Goal: Information Seeking & Learning: Learn about a topic

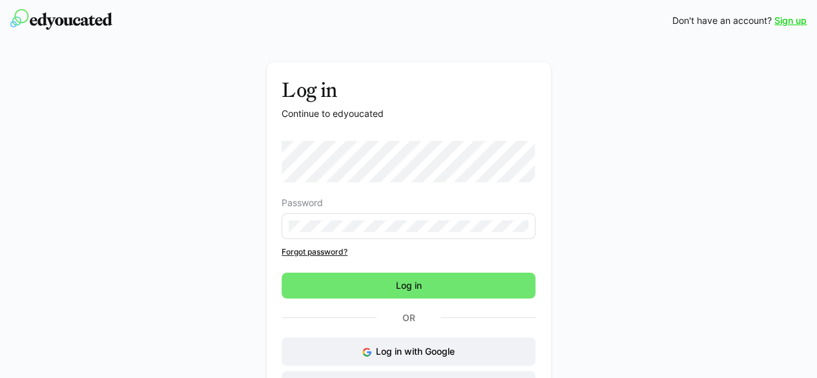
click at [343, 232] on eds-input at bounding box center [409, 226] width 254 height 26
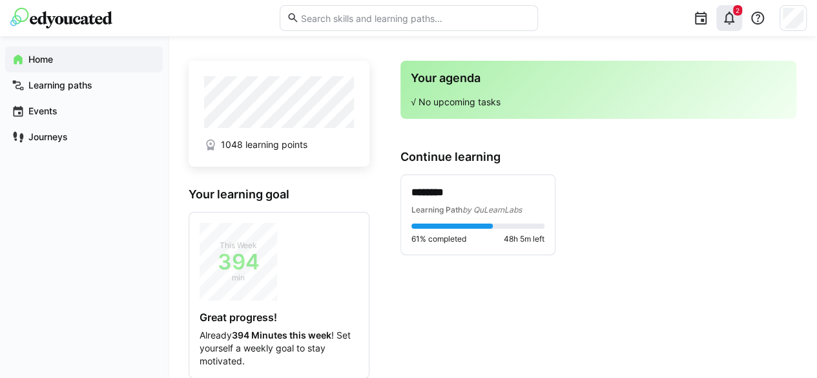
click at [740, 20] on div "2" at bounding box center [729, 18] width 26 height 26
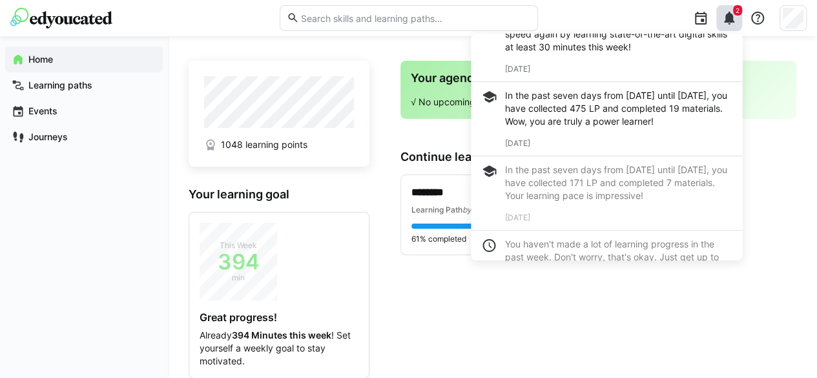
scroll to position [70, 0]
click at [507, 297] on app-home-right "Your agenda √ No upcoming tasks Continue learning ******** Learning Path by QuL…" at bounding box center [598, 298] width 396 height 475
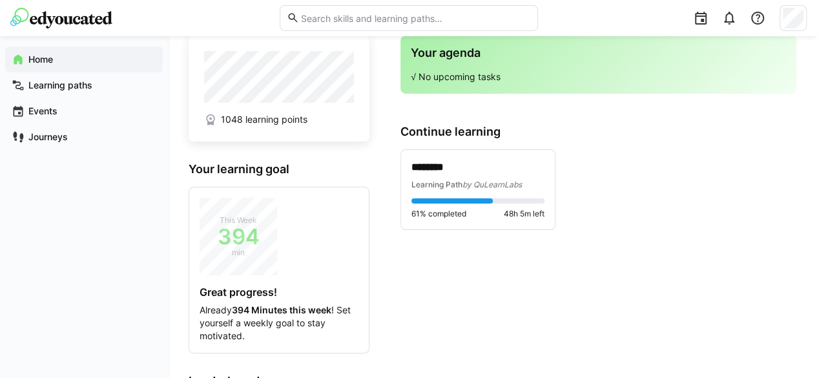
scroll to position [40, 0]
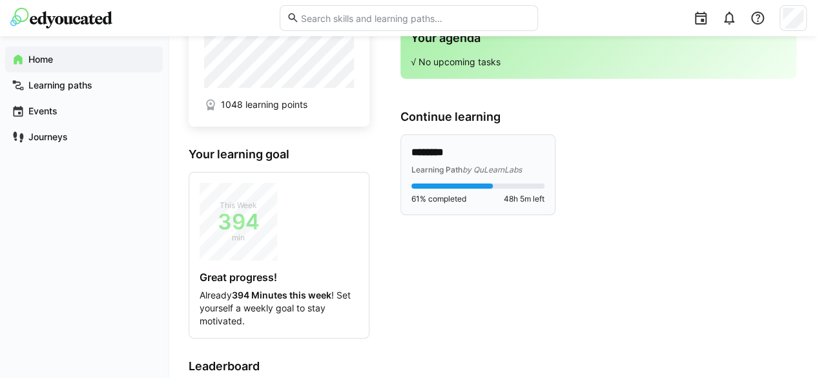
click at [491, 161] on div "******** Learning Path by QuLearnLabs" at bounding box center [477, 160] width 133 height 30
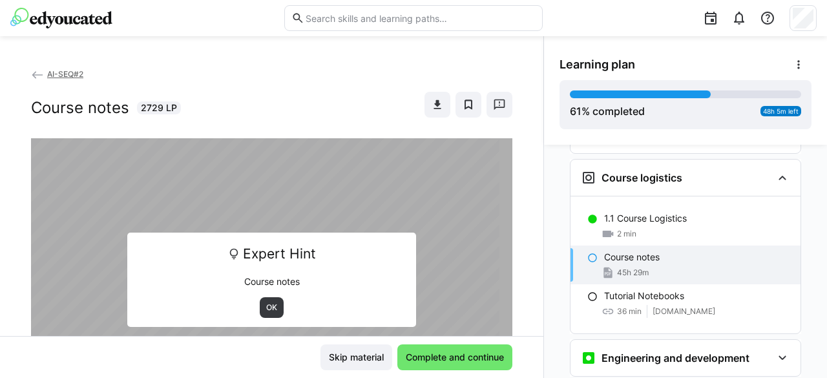
scroll to position [155, 0]
click at [653, 245] on div "Course notes 45h 29m" at bounding box center [685, 264] width 230 height 39
click at [269, 305] on span "OK" at bounding box center [272, 307] width 14 height 10
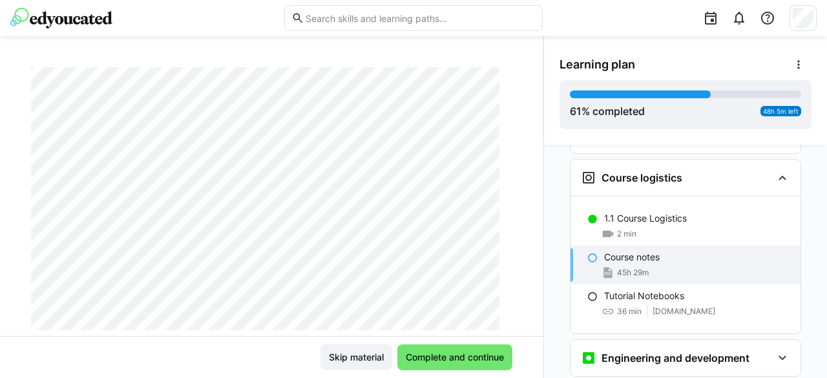
scroll to position [0, 0]
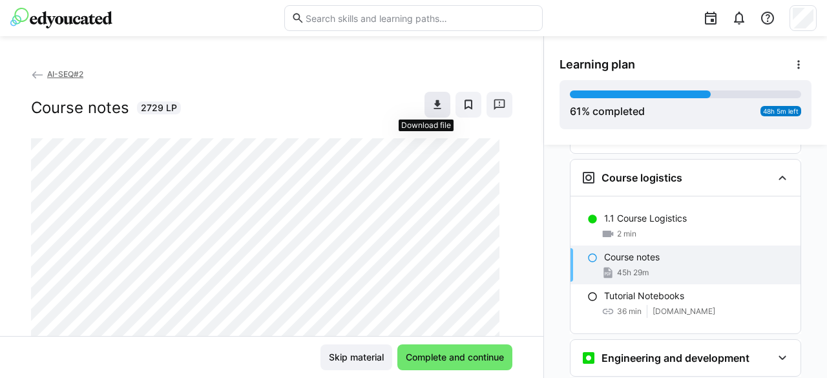
click at [427, 95] on span at bounding box center [437, 105] width 26 height 26
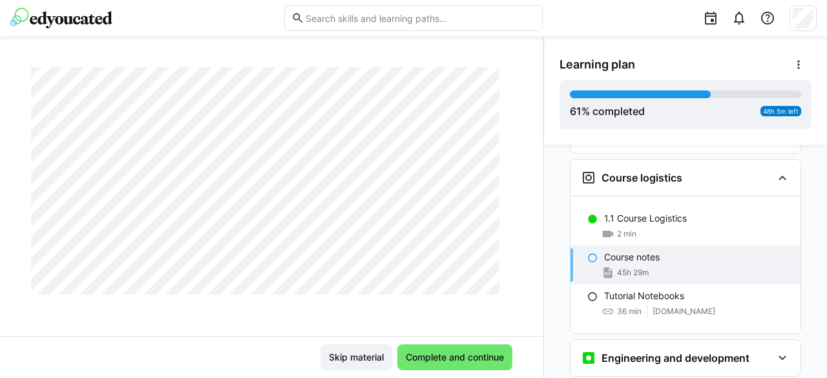
scroll to position [18106, 0]
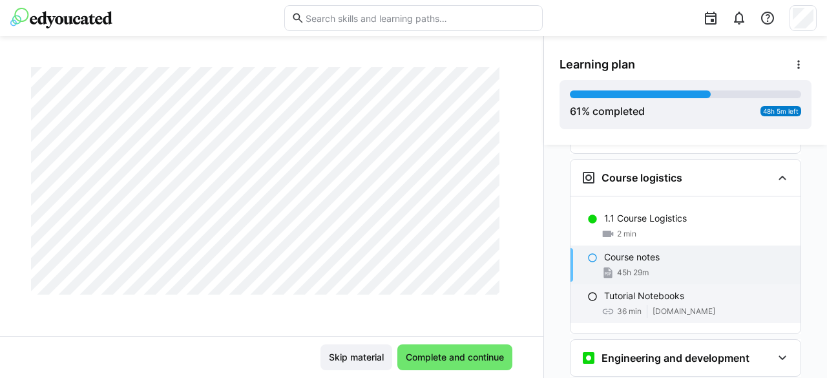
click at [705, 305] on div "36 min [DOMAIN_NAME]" at bounding box center [697, 311] width 186 height 13
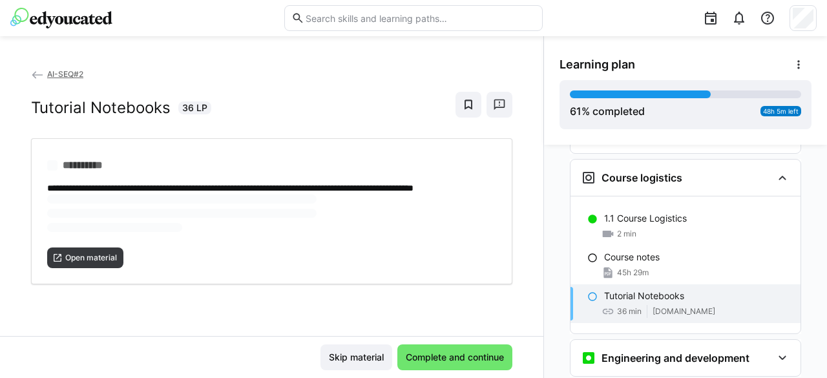
scroll to position [0, 0]
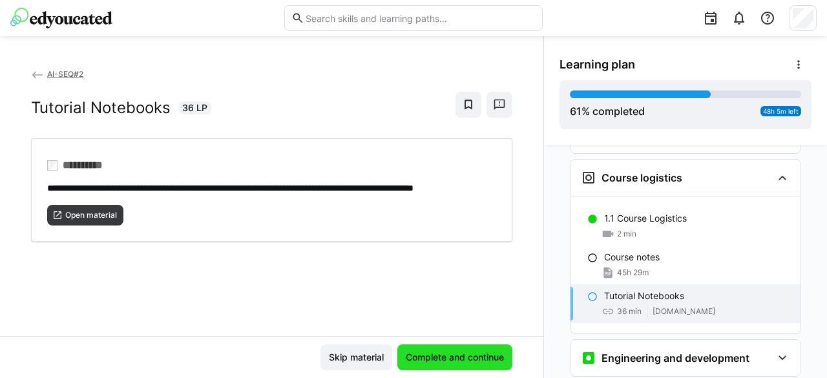
click at [486, 356] on span "Complete and continue" at bounding box center [455, 357] width 102 height 13
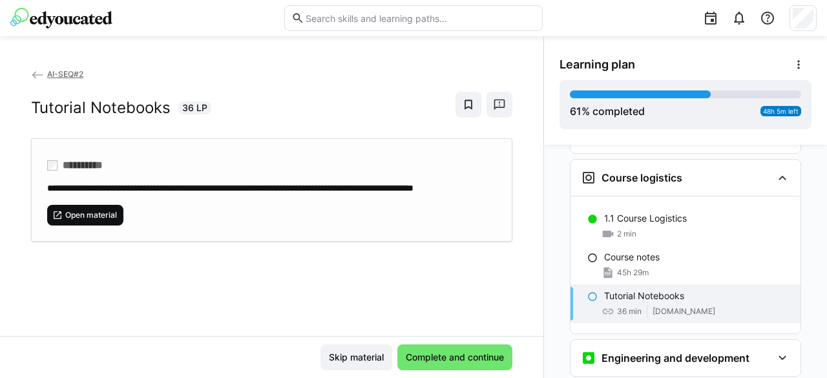
click at [113, 220] on span "Open material" at bounding box center [91, 215] width 54 height 10
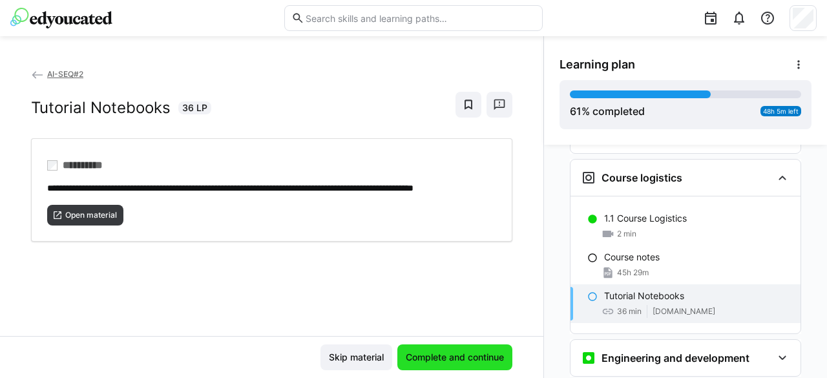
click at [420, 365] on span "Complete and continue" at bounding box center [454, 357] width 115 height 26
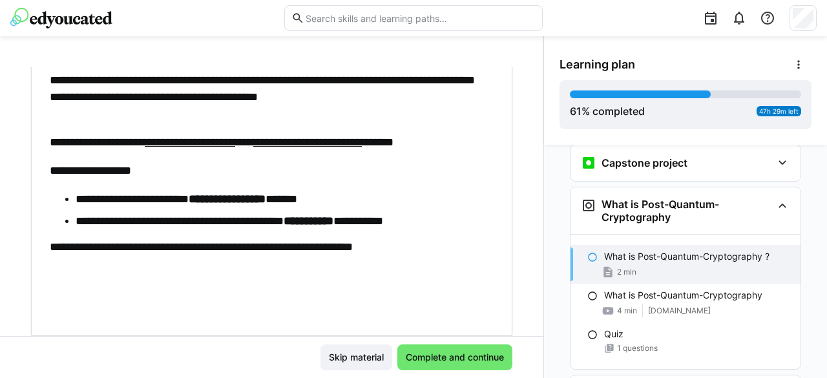
scroll to position [103, 0]
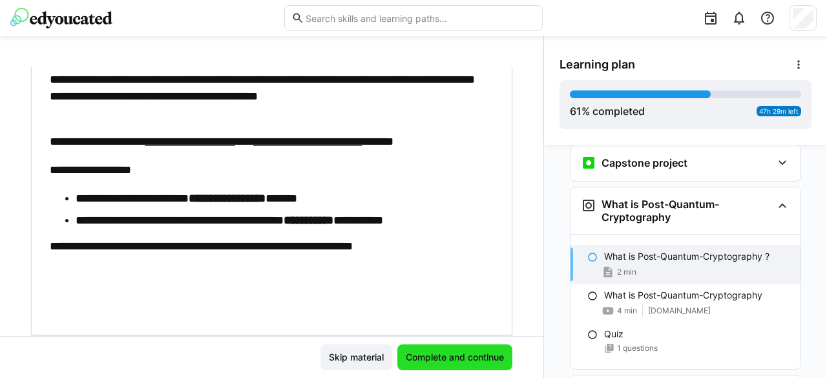
click at [422, 352] on span "Complete and continue" at bounding box center [455, 357] width 102 height 13
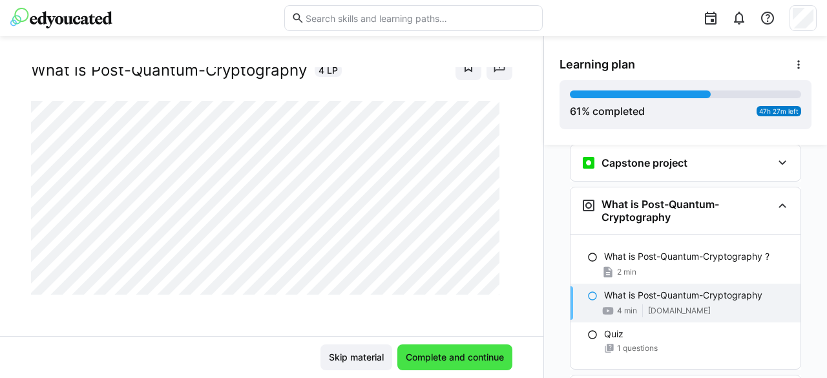
scroll to position [36, 0]
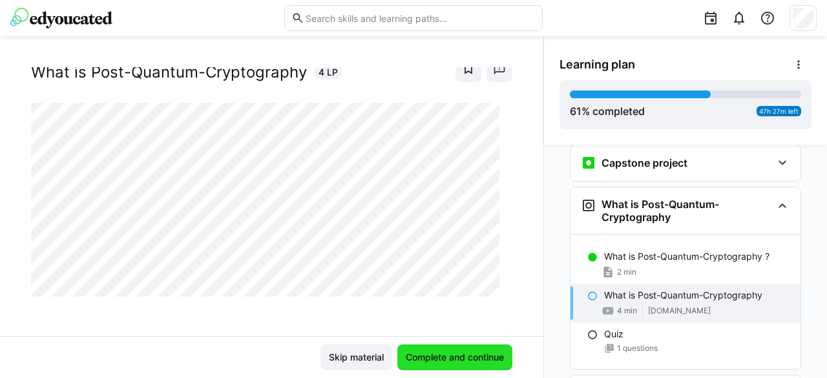
click at [455, 360] on span "Complete and continue" at bounding box center [455, 357] width 102 height 13
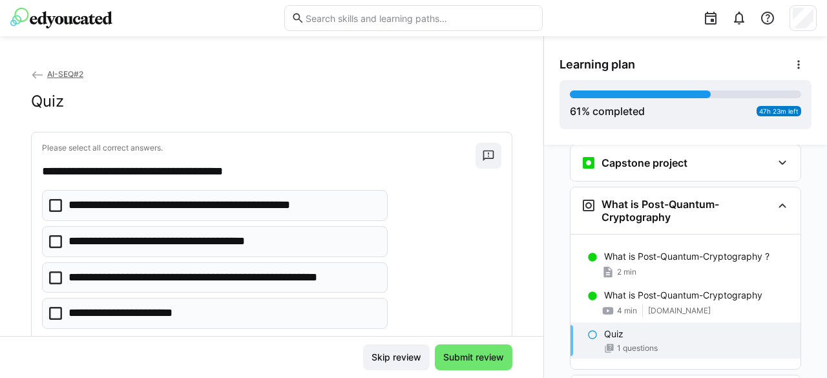
click at [61, 274] on icon at bounding box center [55, 277] width 13 height 13
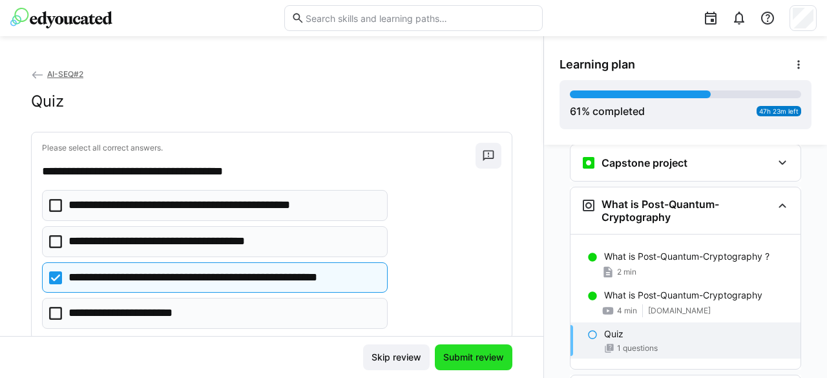
click at [455, 359] on span "Submit review" at bounding box center [473, 357] width 65 height 13
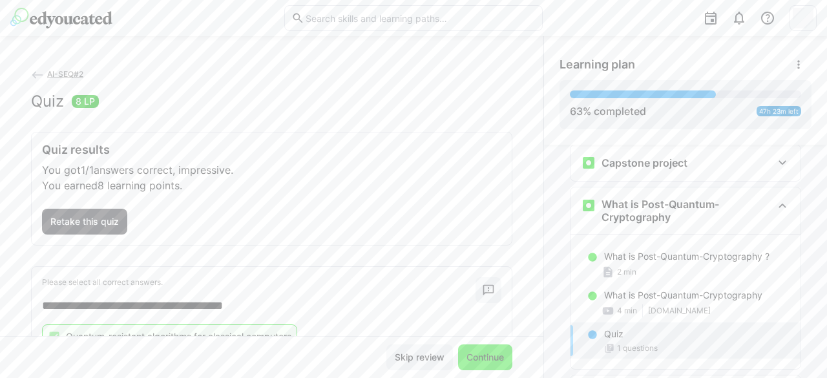
click at [471, 362] on span "Continue" at bounding box center [484, 357] width 41 height 13
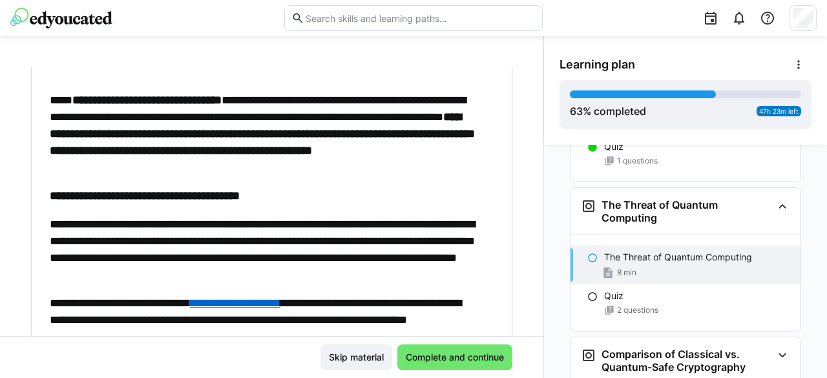
scroll to position [0, 0]
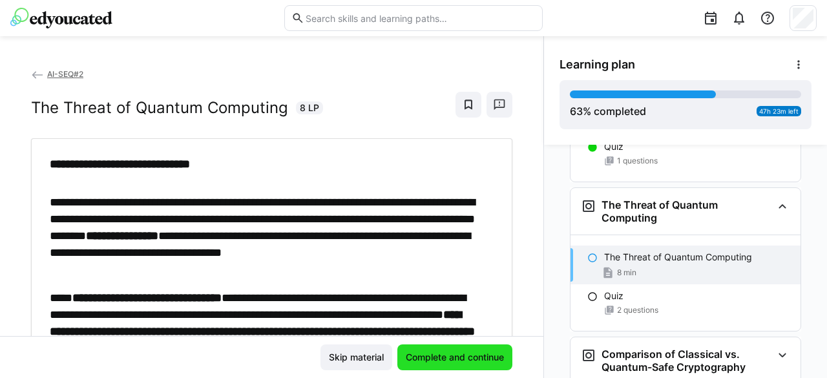
click at [453, 364] on span "Complete and continue" at bounding box center [454, 357] width 115 height 26
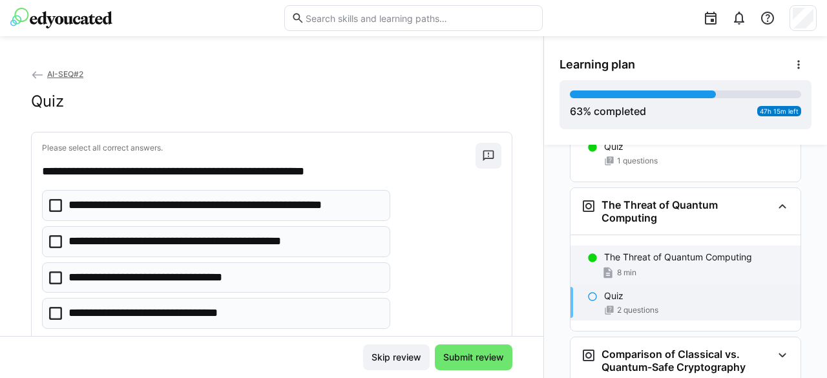
click at [648, 251] on p "The Threat of Quantum Computing" at bounding box center [678, 257] width 148 height 13
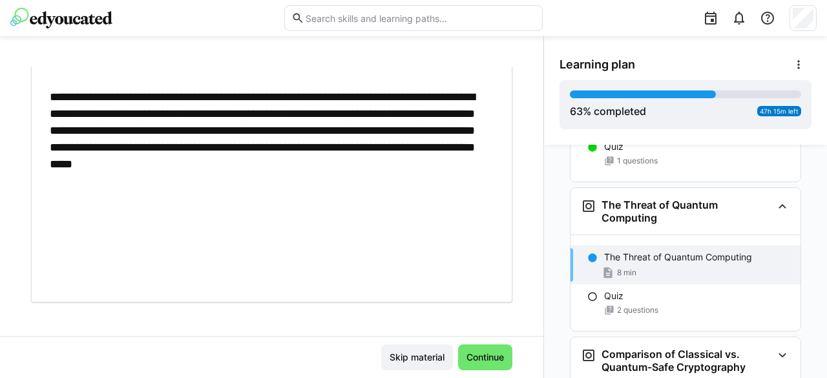
scroll to position [727, 0]
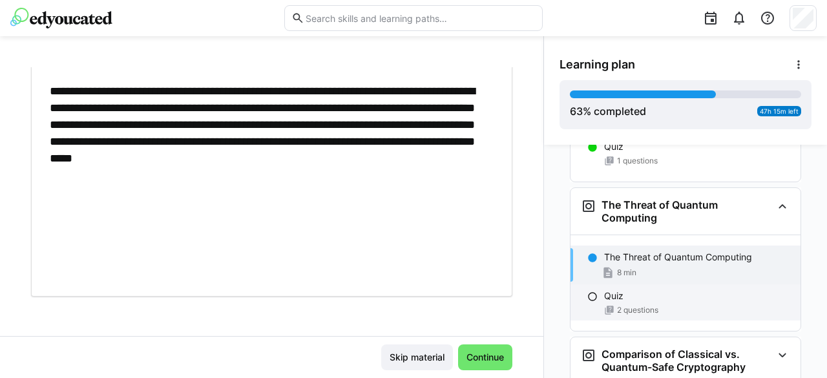
click at [643, 305] on span "2 questions" at bounding box center [637, 310] width 41 height 10
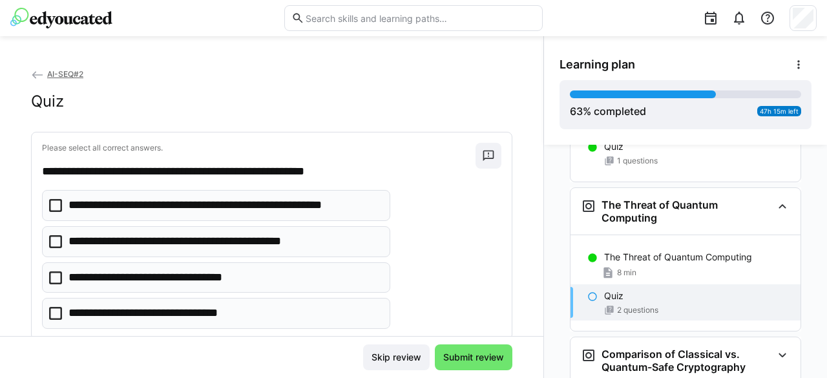
click at [58, 201] on icon at bounding box center [55, 205] width 13 height 13
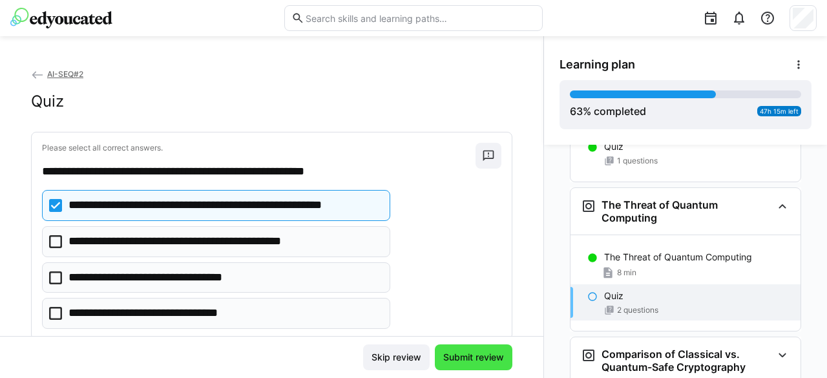
click at [482, 355] on span "Submit review" at bounding box center [473, 357] width 65 height 13
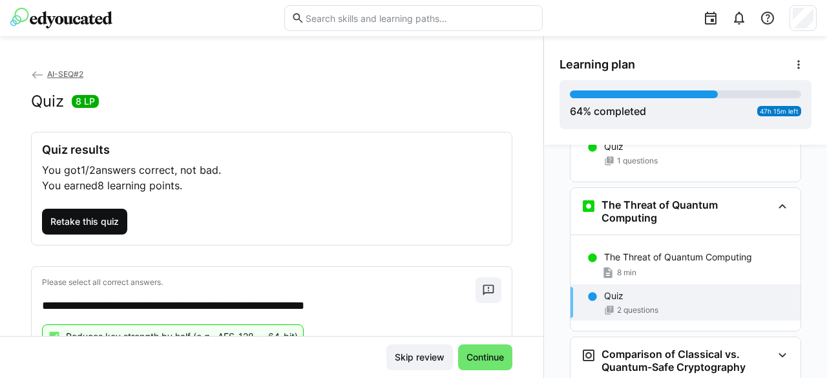
click at [98, 225] on span "Retake this quiz" at bounding box center [84, 221] width 72 height 13
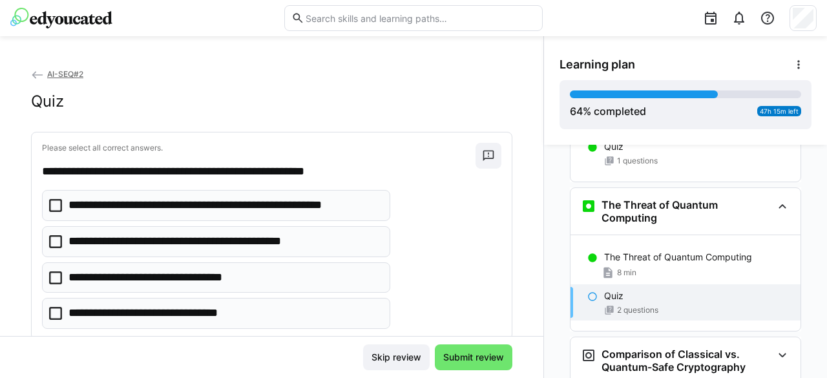
click at [57, 204] on icon at bounding box center [55, 205] width 13 height 13
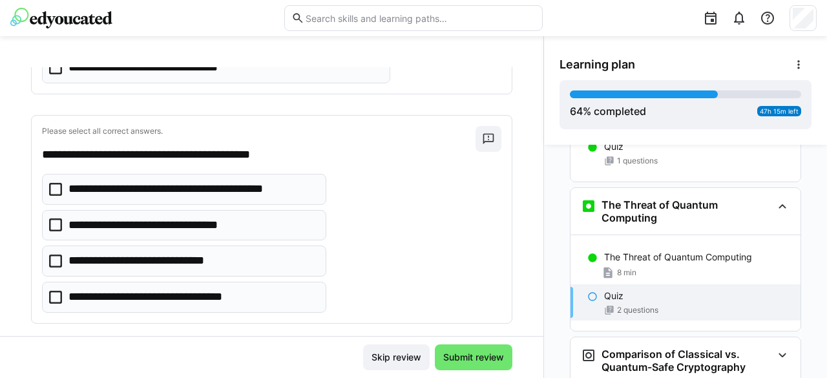
scroll to position [258, 0]
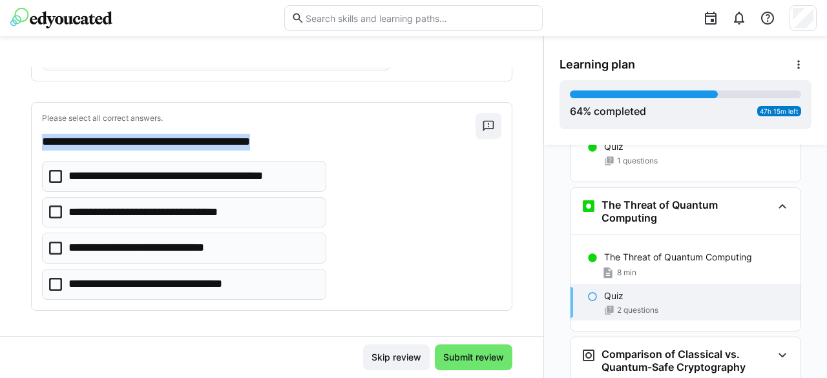
drag, startPoint x: 302, startPoint y: 144, endPoint x: 39, endPoint y: 144, distance: 263.5
click at [39, 144] on div "**********" at bounding box center [272, 206] width 480 height 207
copy p "**********"
click at [53, 172] on icon at bounding box center [55, 176] width 13 height 13
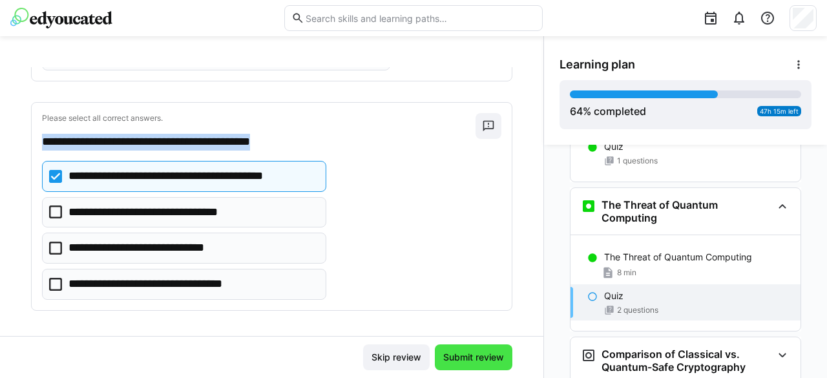
click at [477, 353] on span "Submit review" at bounding box center [473, 357] width 65 height 13
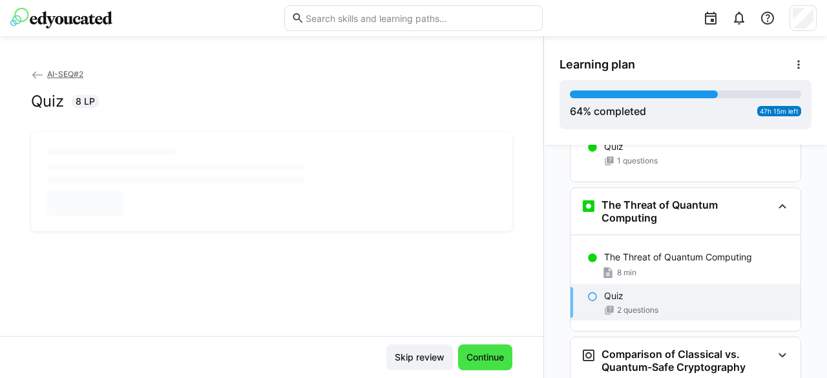
scroll to position [0, 0]
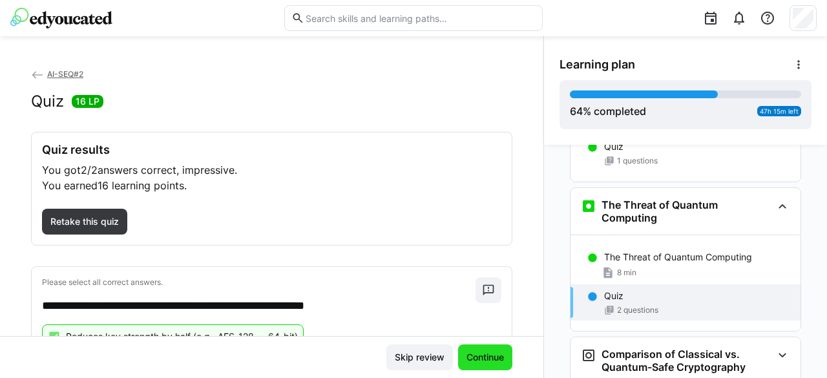
click at [480, 354] on span "Continue" at bounding box center [484, 357] width 41 height 13
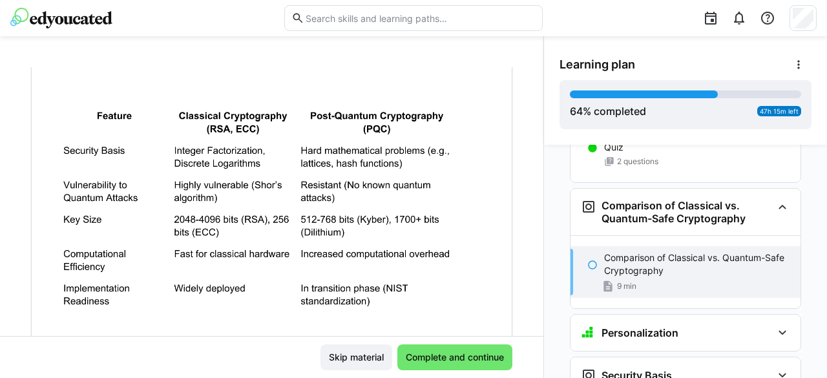
scroll to position [417, 0]
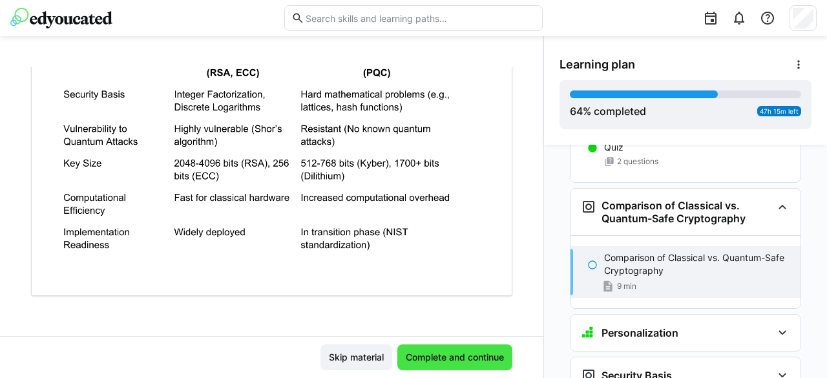
click at [471, 352] on span "Complete and continue" at bounding box center [455, 357] width 102 height 13
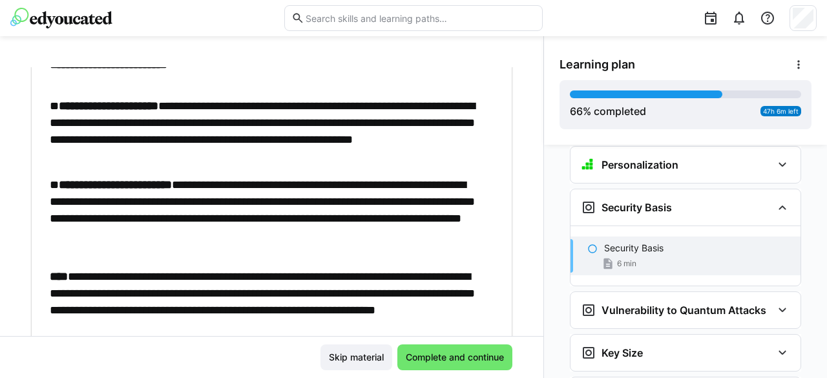
scroll to position [128, 0]
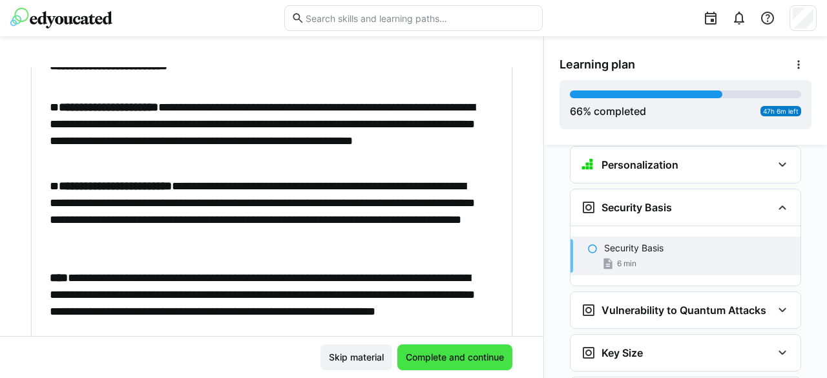
click at [479, 353] on span "Complete and continue" at bounding box center [455, 357] width 102 height 13
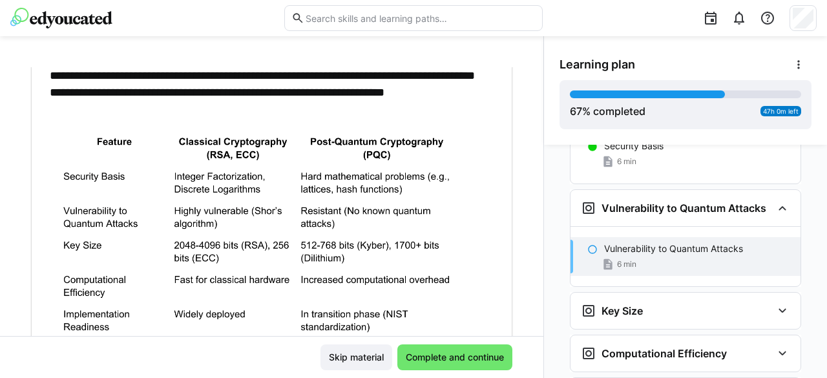
scroll to position [427, 0]
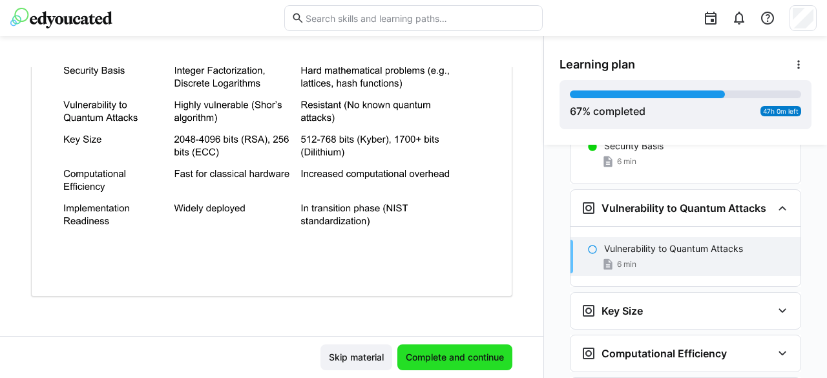
click at [454, 352] on span "Complete and continue" at bounding box center [455, 357] width 102 height 13
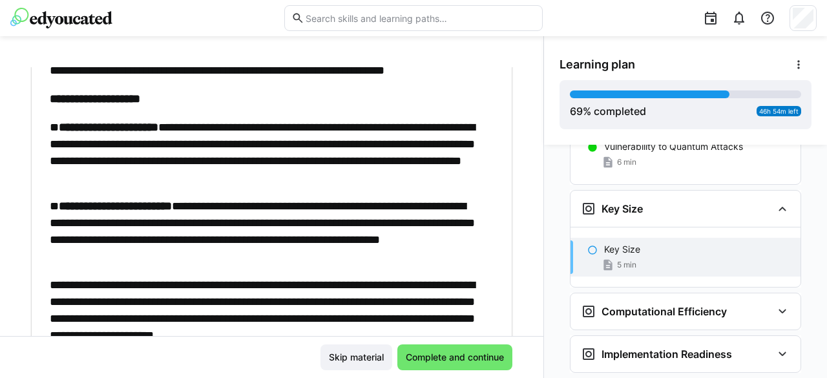
scroll to position [153, 0]
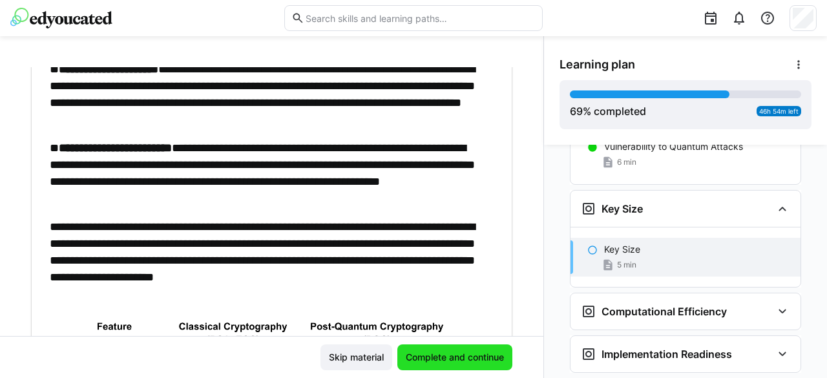
click at [457, 357] on span "Complete and continue" at bounding box center [455, 357] width 102 height 13
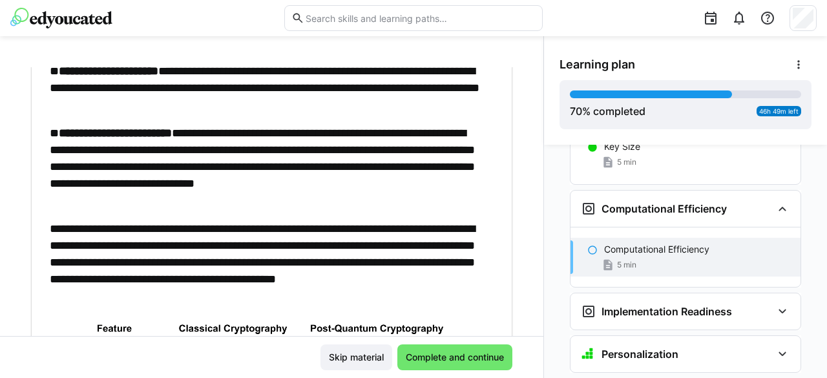
scroll to position [150, 0]
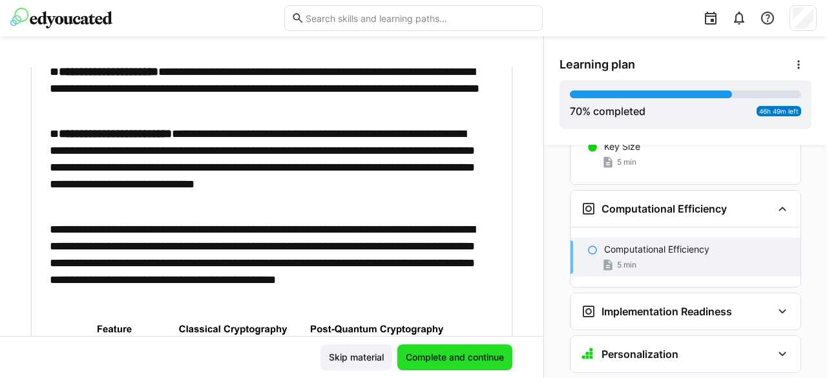
click at [445, 354] on span "Complete and continue" at bounding box center [455, 357] width 102 height 13
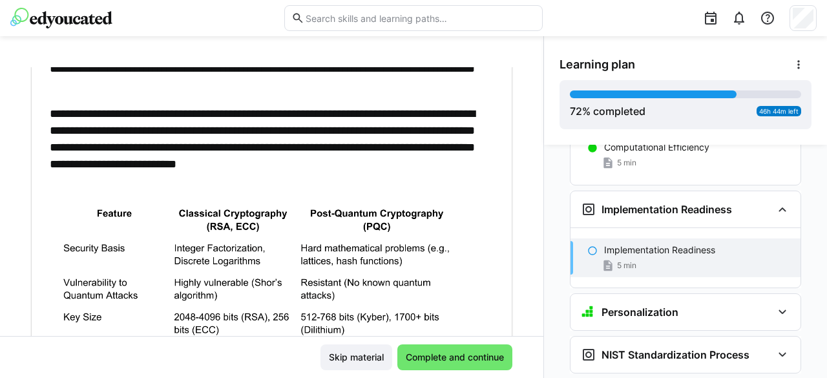
scroll to position [258, 0]
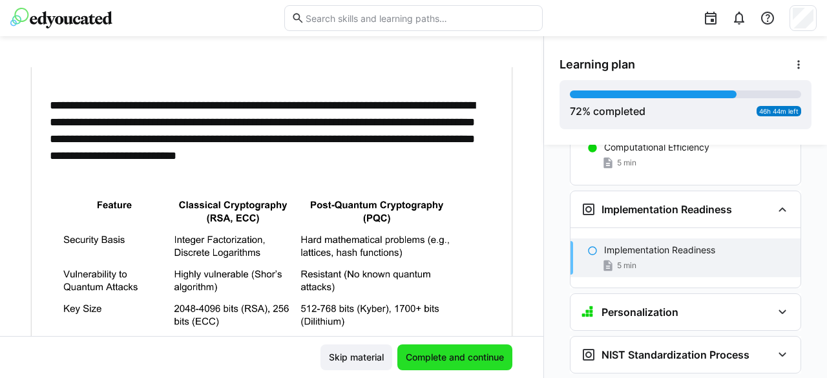
click at [453, 356] on span "Complete and continue" at bounding box center [455, 357] width 102 height 13
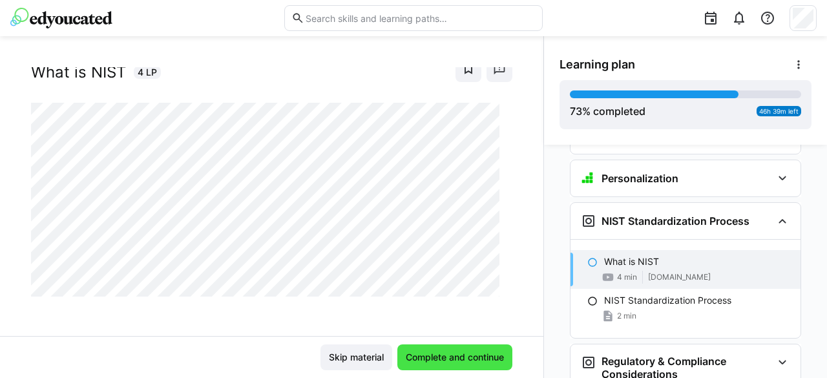
scroll to position [3356, 0]
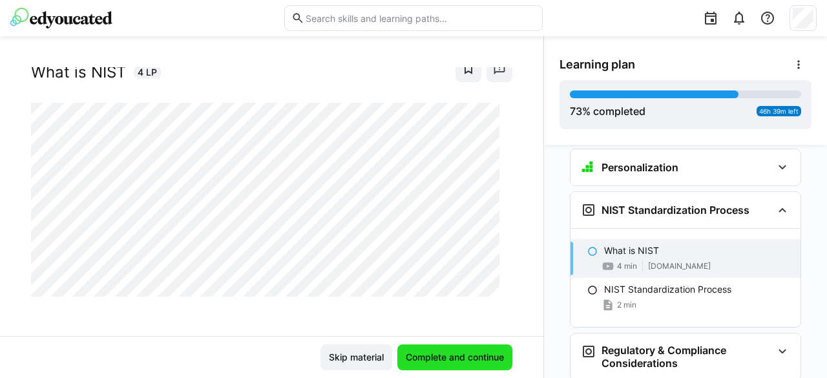
click at [466, 348] on span "Complete and continue" at bounding box center [454, 357] width 115 height 26
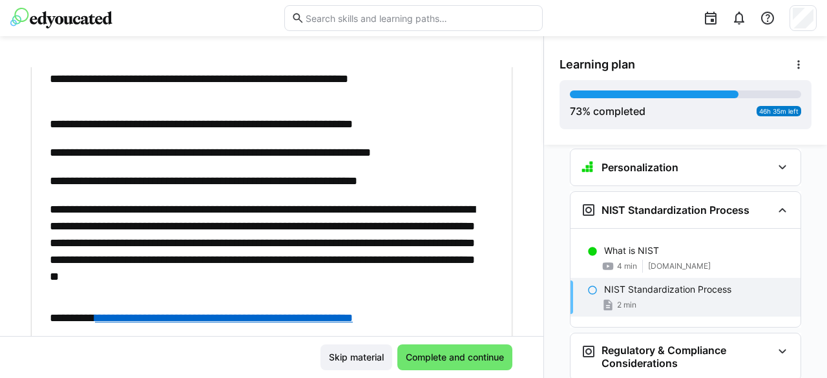
scroll to position [501, 0]
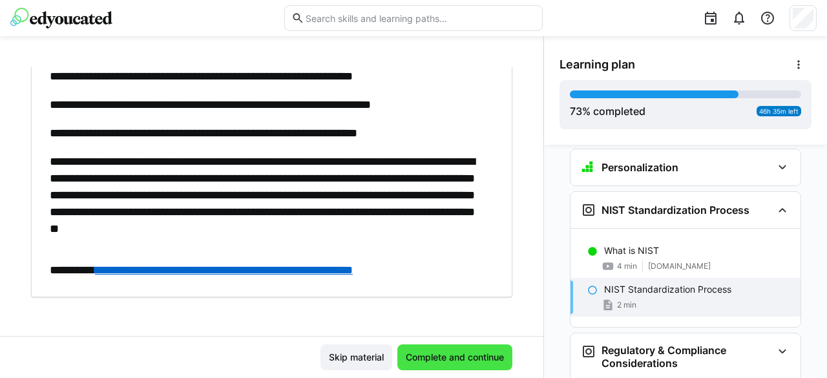
click at [468, 356] on span "Complete and continue" at bounding box center [455, 357] width 102 height 13
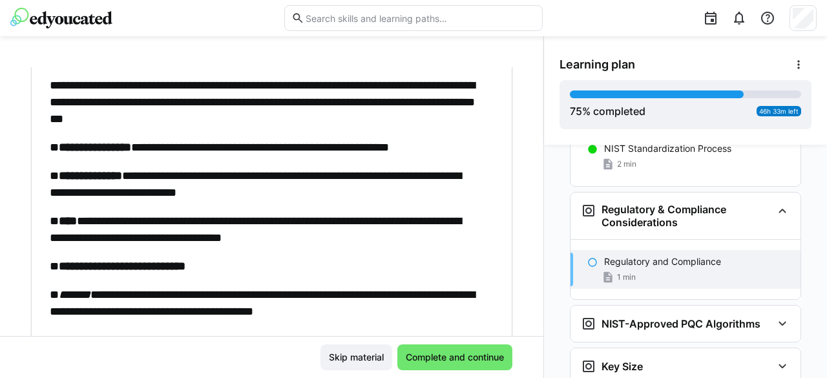
scroll to position [167, 0]
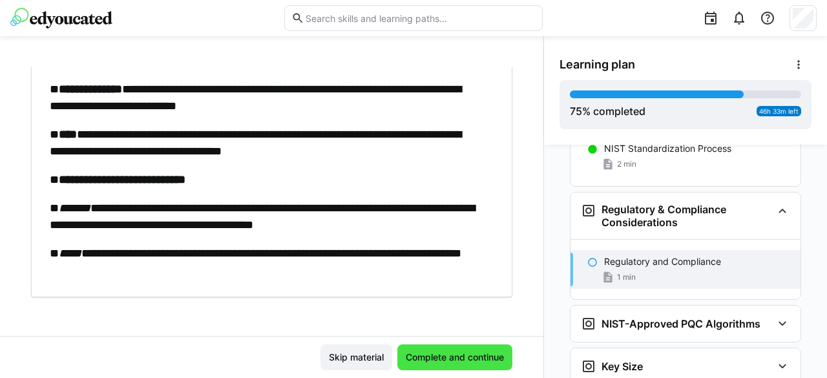
click at [445, 355] on span "Complete and continue" at bounding box center [455, 357] width 102 height 13
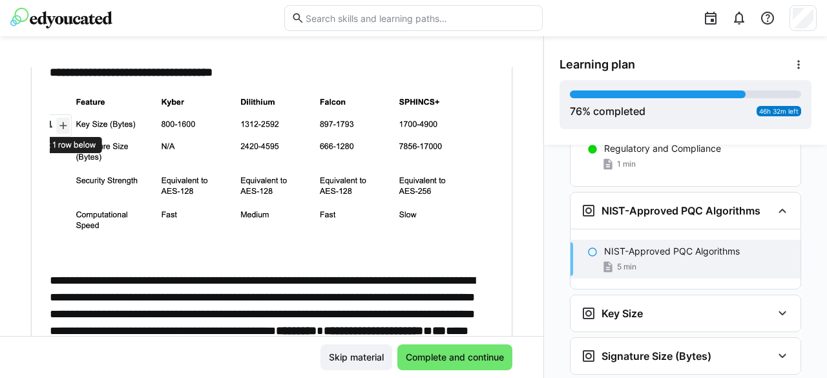
scroll to position [286, 0]
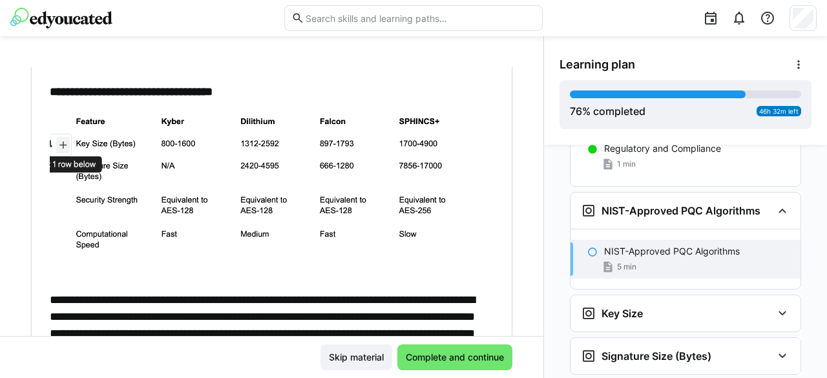
click at [90, 188] on img at bounding box center [261, 193] width 423 height 163
click at [67, 139] on img at bounding box center [261, 193] width 423 height 163
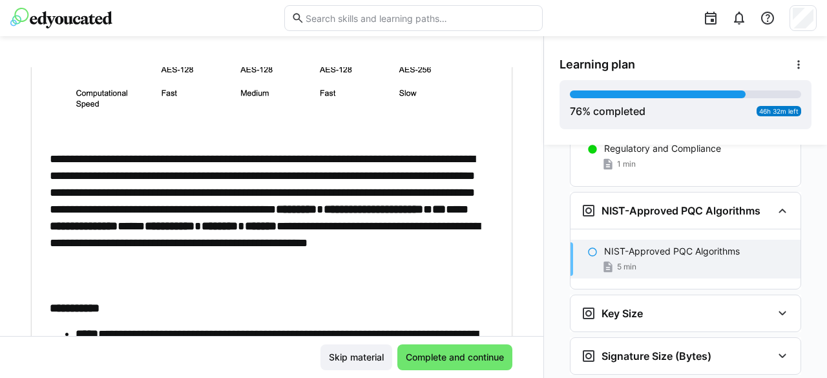
scroll to position [432, 0]
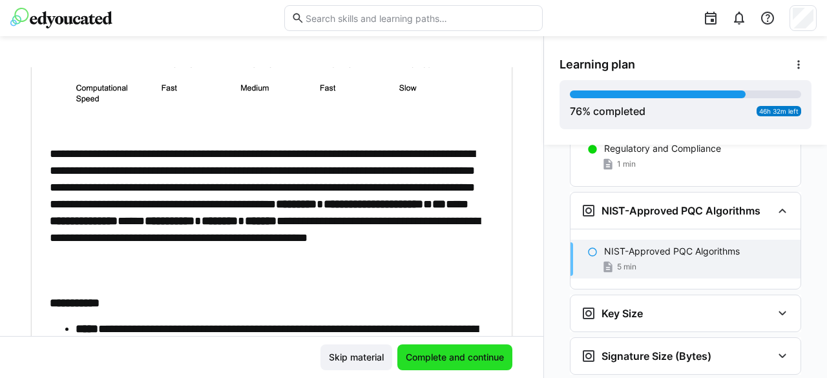
click at [429, 356] on span "Complete and continue" at bounding box center [455, 357] width 102 height 13
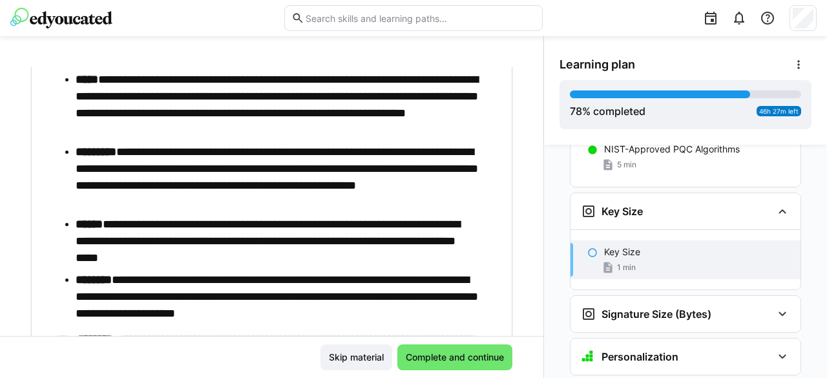
scroll to position [176, 0]
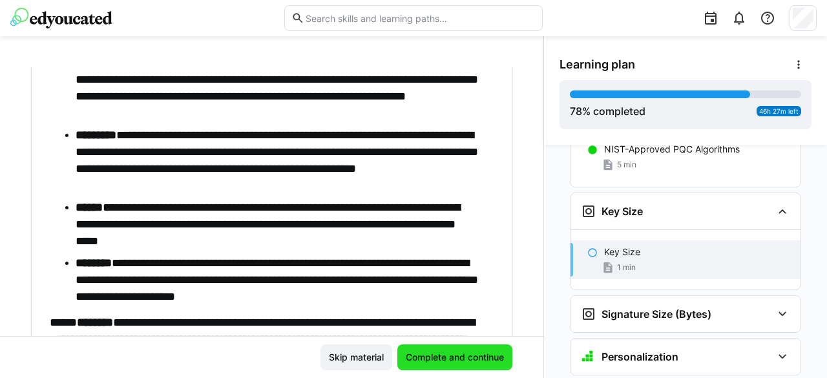
click at [444, 356] on span "Complete and continue" at bounding box center [455, 357] width 102 height 13
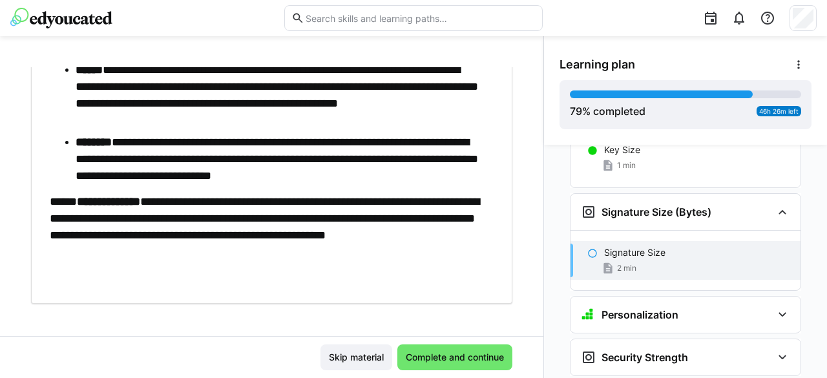
scroll to position [287, 0]
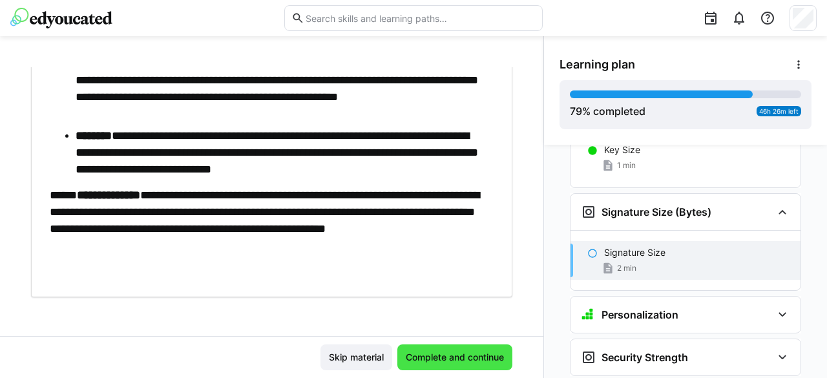
click at [473, 366] on span "Complete and continue" at bounding box center [454, 357] width 115 height 26
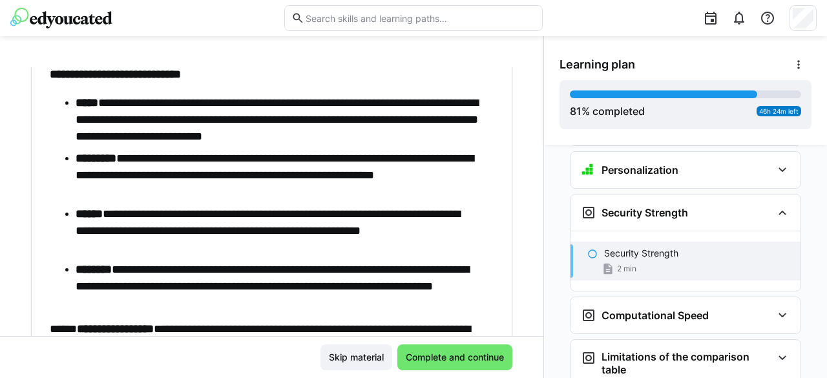
scroll to position [136, 0]
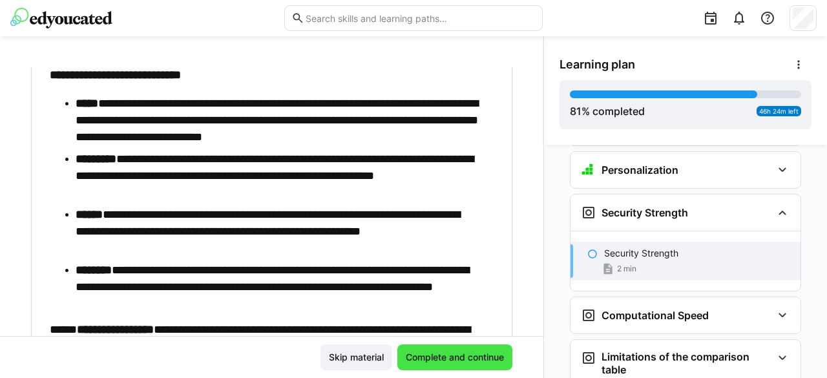
click at [438, 352] on span "Complete and continue" at bounding box center [455, 357] width 102 height 13
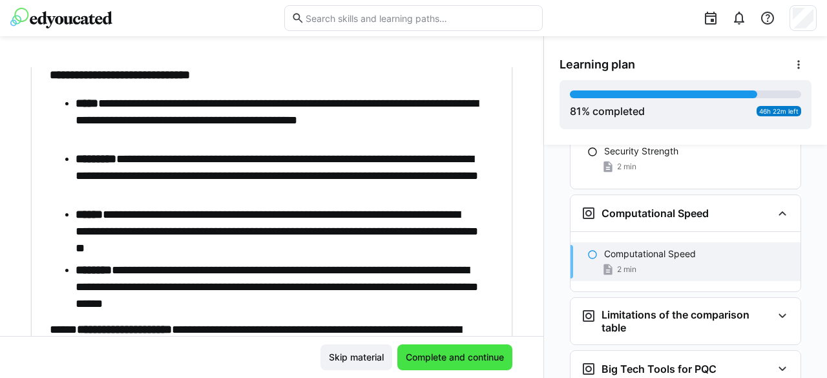
scroll to position [4060, 0]
click at [438, 352] on span "Complete and continue" at bounding box center [455, 357] width 102 height 13
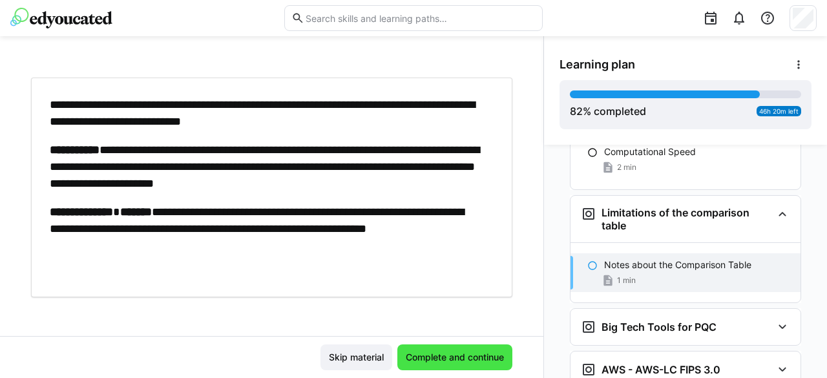
scroll to position [4163, 0]
click at [450, 361] on span "Complete and continue" at bounding box center [455, 357] width 102 height 13
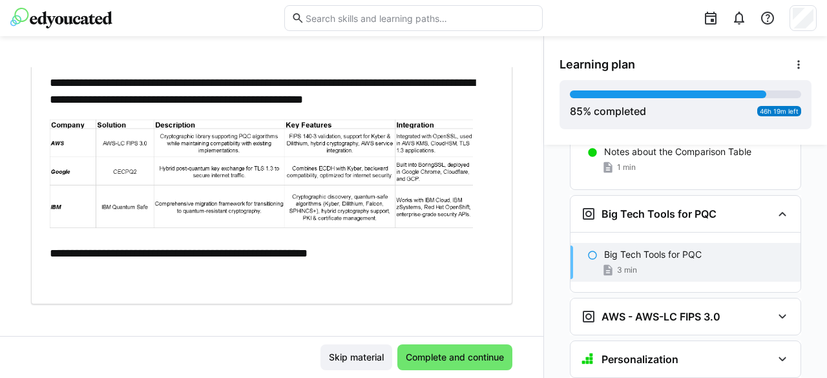
scroll to position [90, 0]
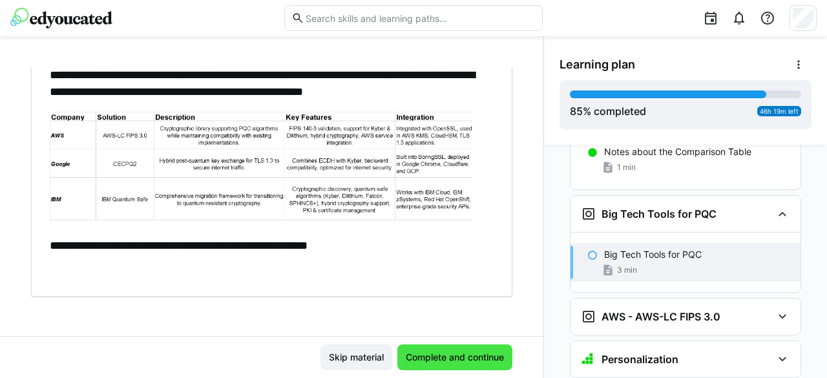
click at [464, 353] on span "Complete and continue" at bounding box center [455, 357] width 102 height 13
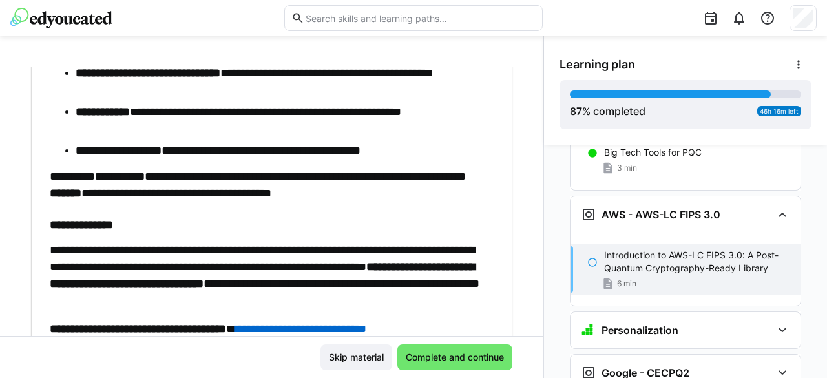
scroll to position [876, 0]
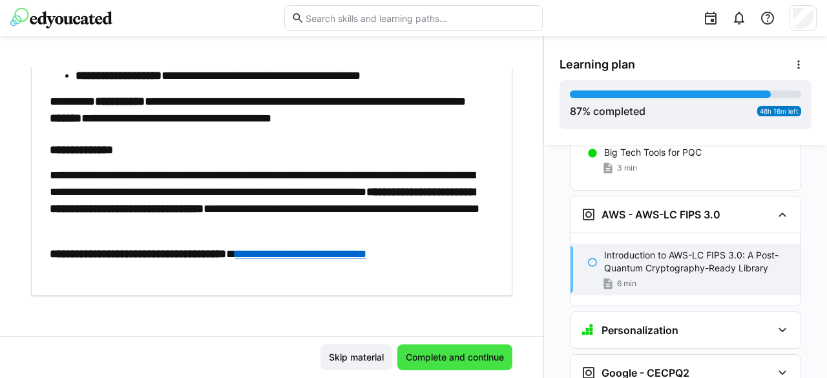
click at [462, 358] on span "Complete and continue" at bounding box center [455, 357] width 102 height 13
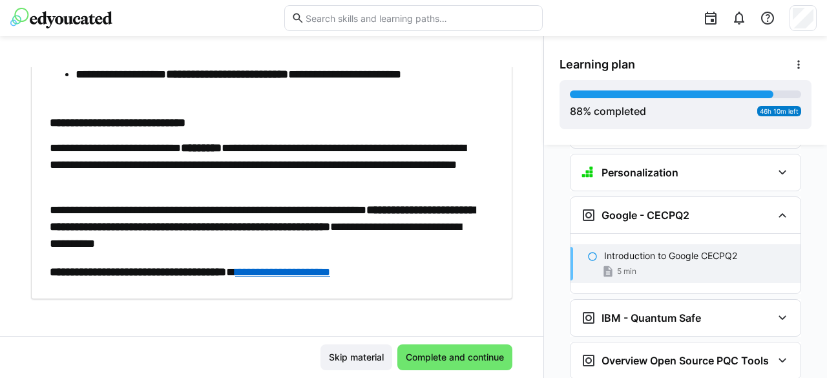
scroll to position [691, 0]
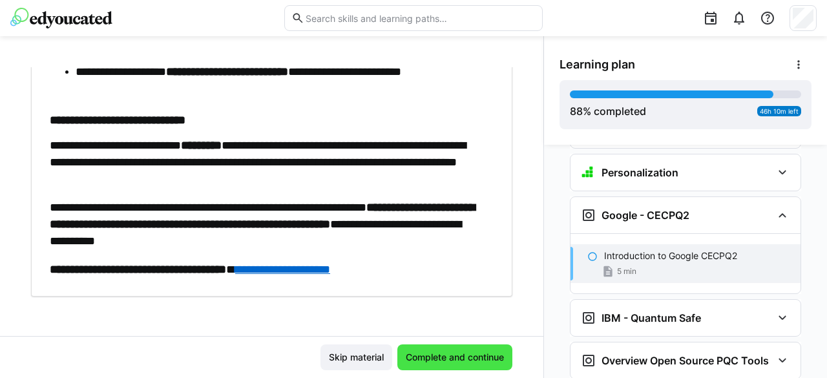
click at [462, 361] on span "Complete and continue" at bounding box center [455, 357] width 102 height 13
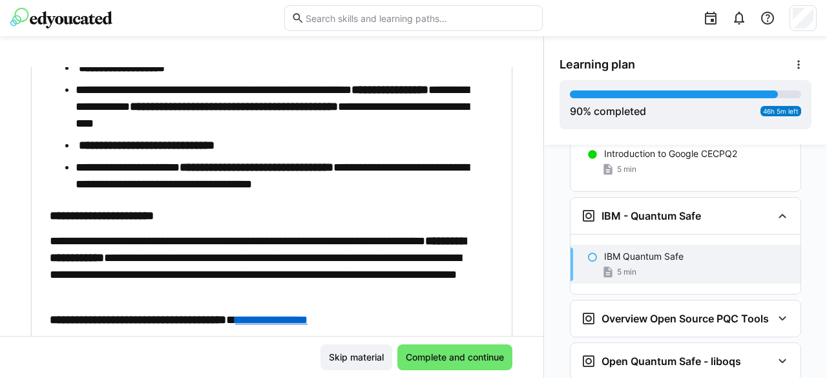
scroll to position [646, 0]
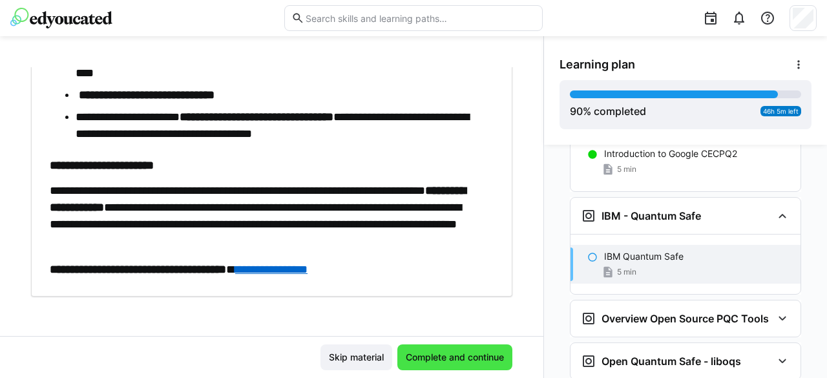
click at [453, 356] on span "Complete and continue" at bounding box center [455, 357] width 102 height 13
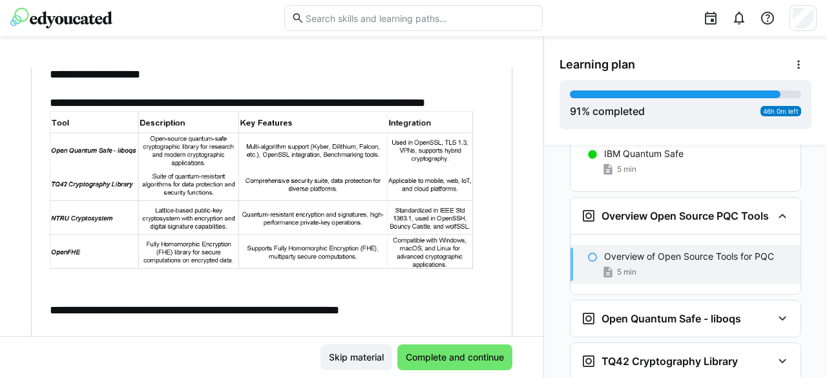
scroll to position [194, 0]
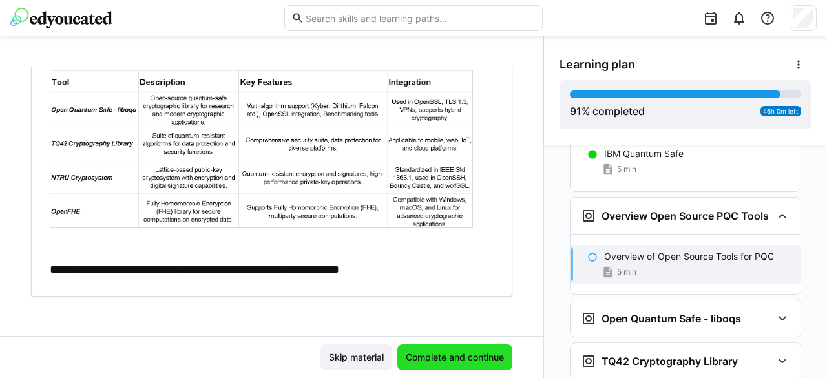
click at [477, 353] on span "Complete and continue" at bounding box center [455, 357] width 102 height 13
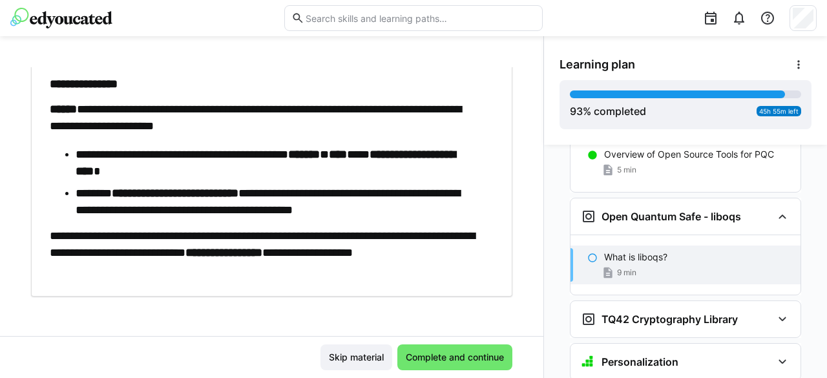
scroll to position [577, 0]
click at [442, 358] on span "Complete and continue" at bounding box center [455, 357] width 102 height 13
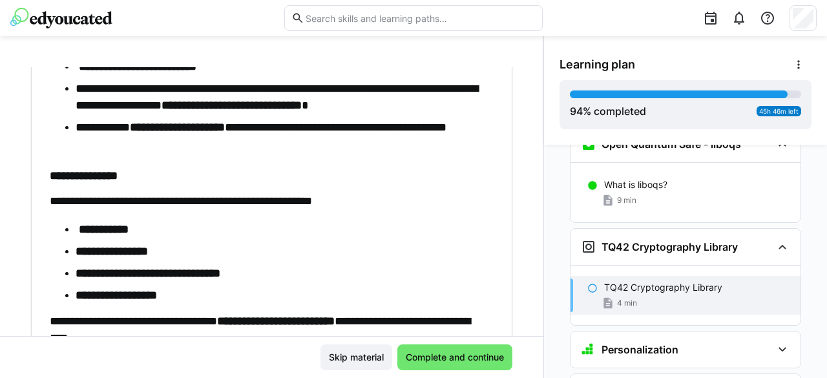
scroll to position [571, 0]
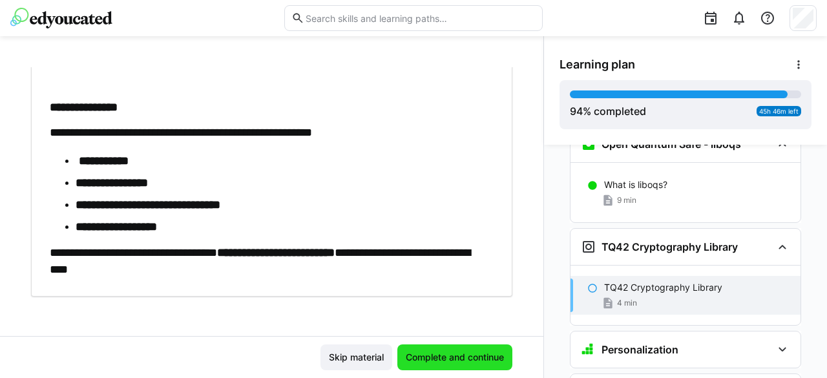
click at [451, 355] on span "Complete and continue" at bounding box center [455, 357] width 102 height 13
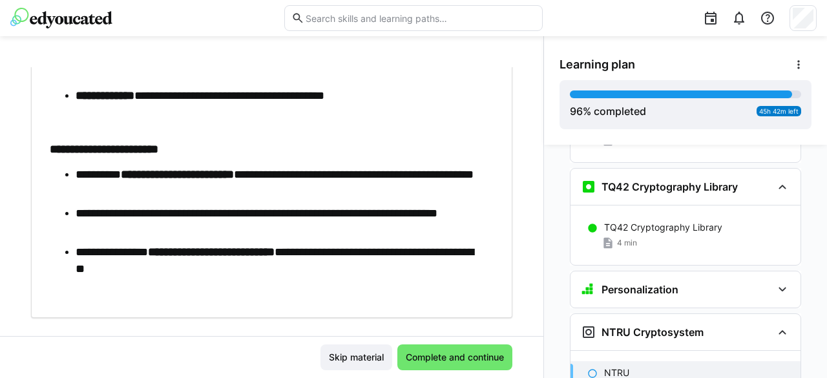
scroll to position [754, 0]
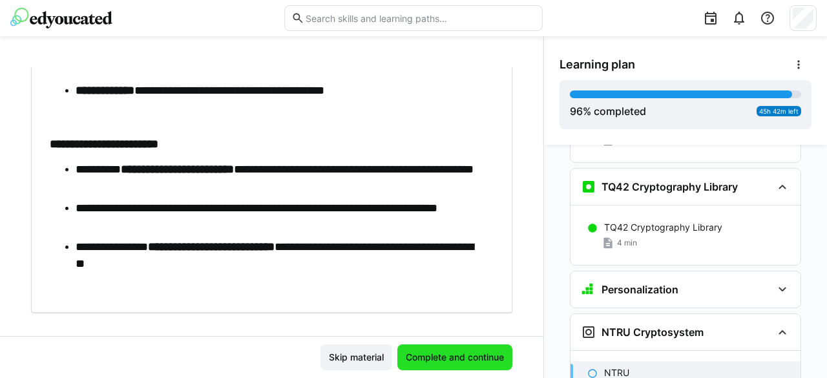
click at [440, 351] on span "Complete and continue" at bounding box center [455, 357] width 102 height 13
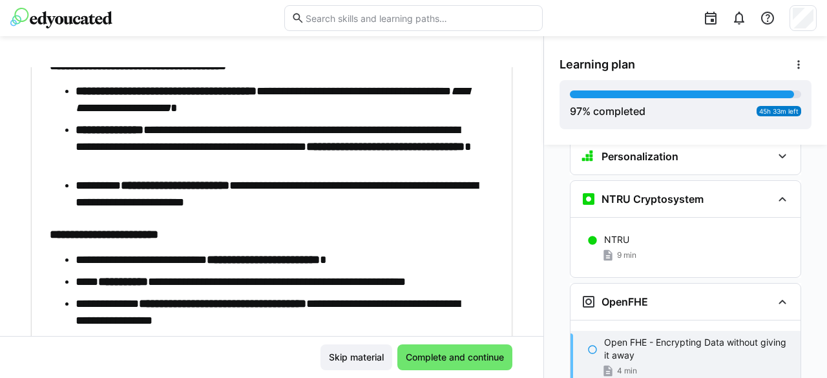
scroll to position [948, 0]
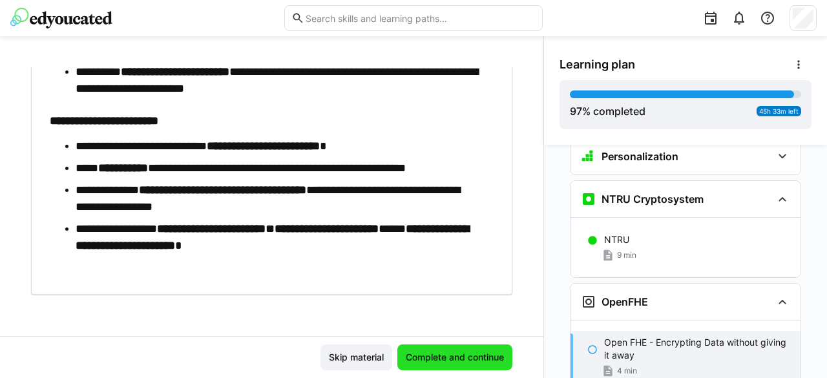
click at [462, 356] on span "Complete and continue" at bounding box center [455, 357] width 102 height 13
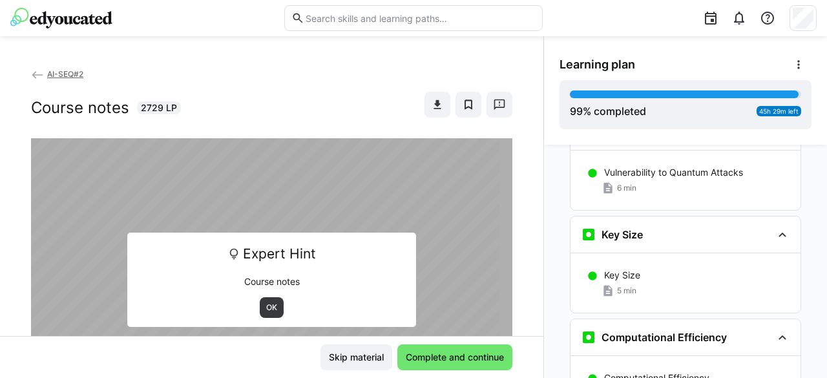
scroll to position [147, 0]
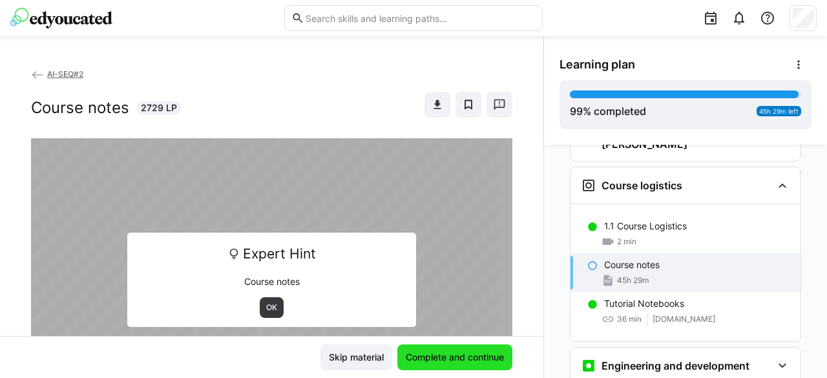
click at [435, 345] on span "Complete and continue" at bounding box center [454, 357] width 115 height 26
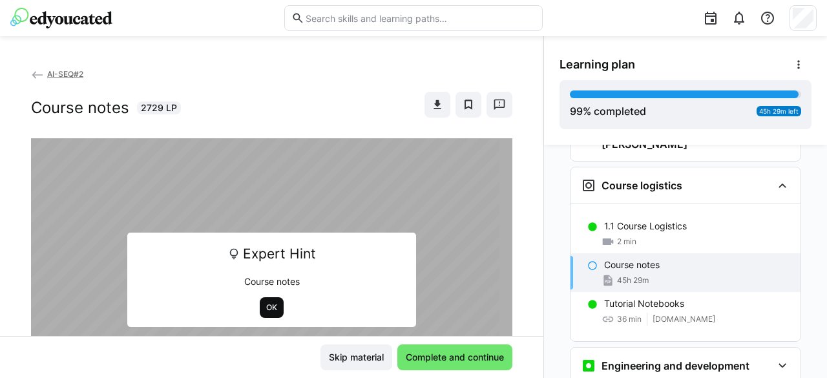
click at [270, 307] on span "OK" at bounding box center [272, 307] width 14 height 10
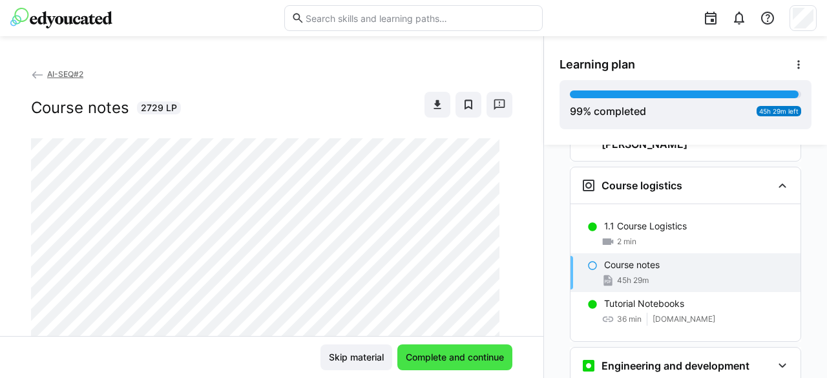
click at [433, 358] on span "Complete and continue" at bounding box center [455, 357] width 102 height 13
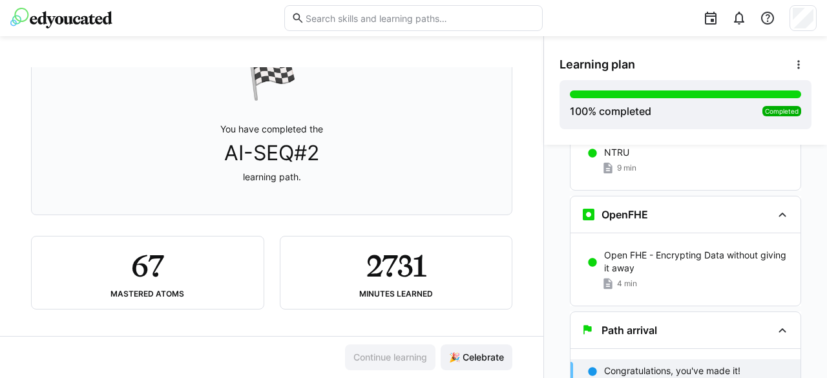
scroll to position [119, 0]
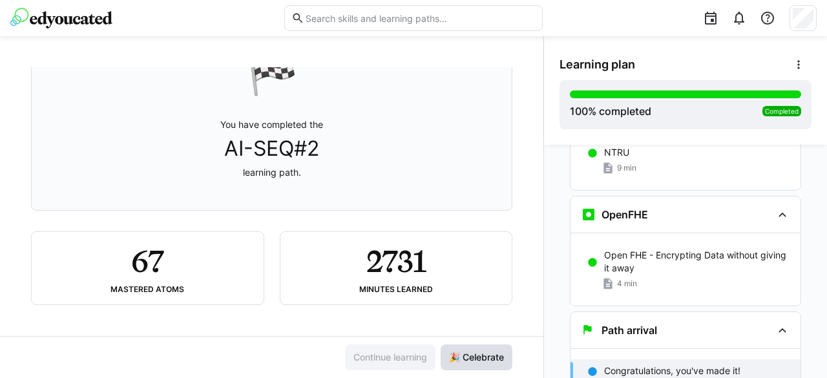
click at [458, 358] on span "🎉 Celebrate" at bounding box center [476, 357] width 59 height 13
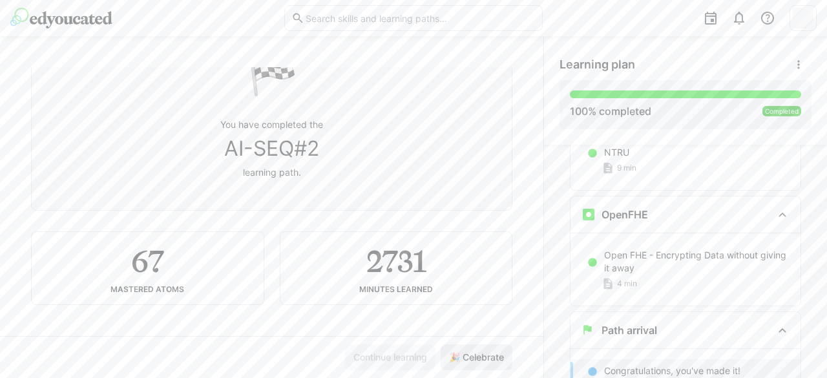
click at [471, 357] on span "🎉 Celebrate" at bounding box center [476, 357] width 59 height 13
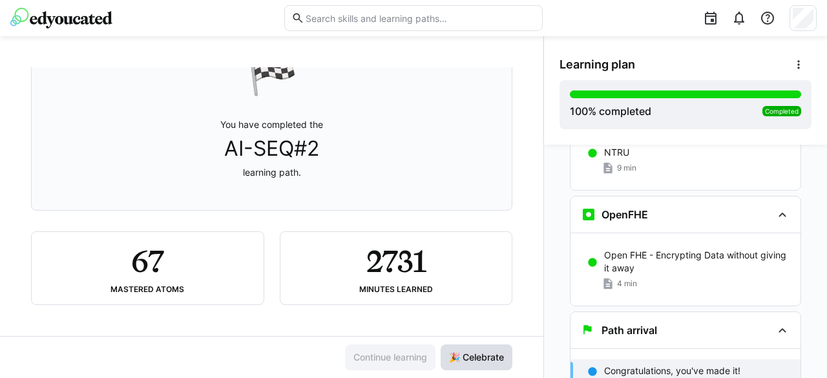
click at [474, 361] on span "🎉 Celebrate" at bounding box center [476, 357] width 59 height 13
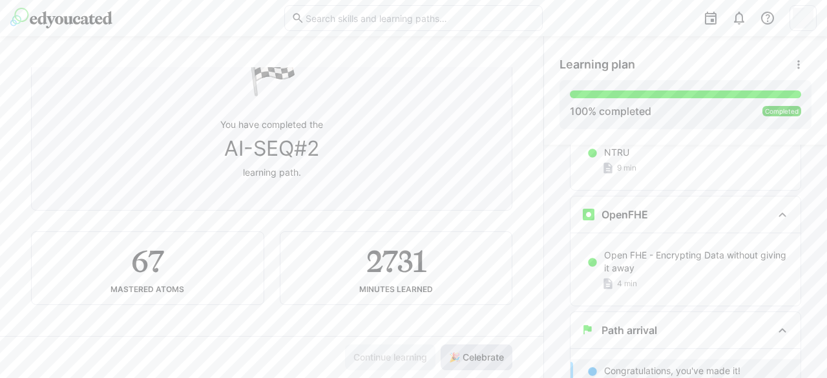
click at [474, 361] on span "🎉 Celebrate" at bounding box center [476, 357] width 59 height 13
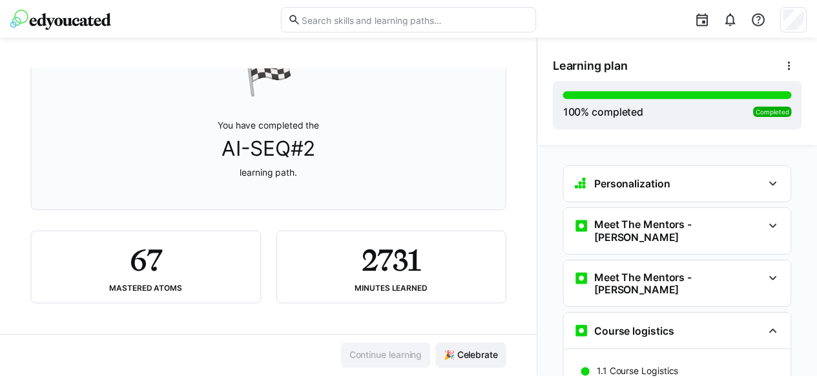
scroll to position [0, 0]
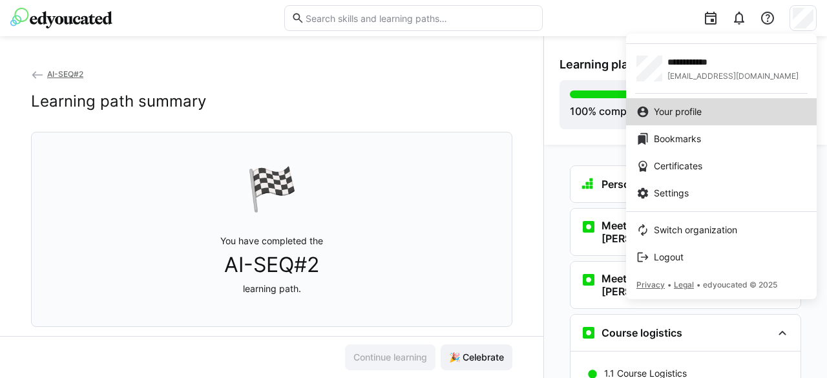
click at [713, 112] on div "Your profile" at bounding box center [721, 111] width 170 height 13
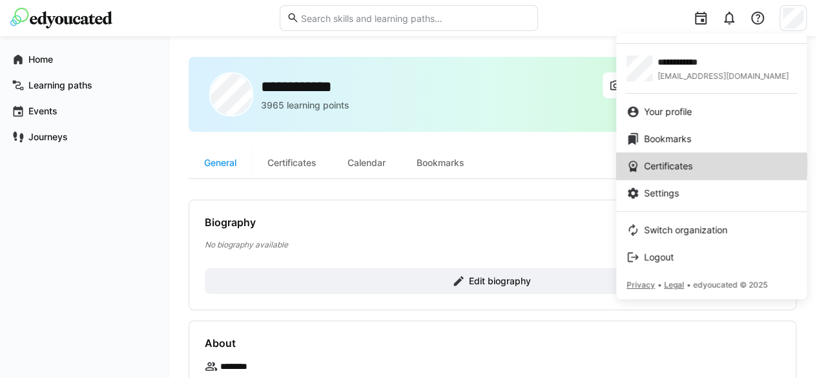
click at [668, 165] on span "Certificates" at bounding box center [668, 166] width 48 height 13
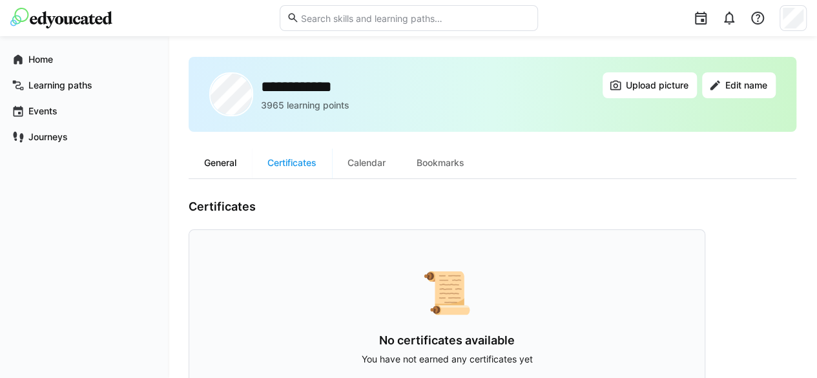
click at [220, 161] on div "General" at bounding box center [220, 162] width 63 height 31
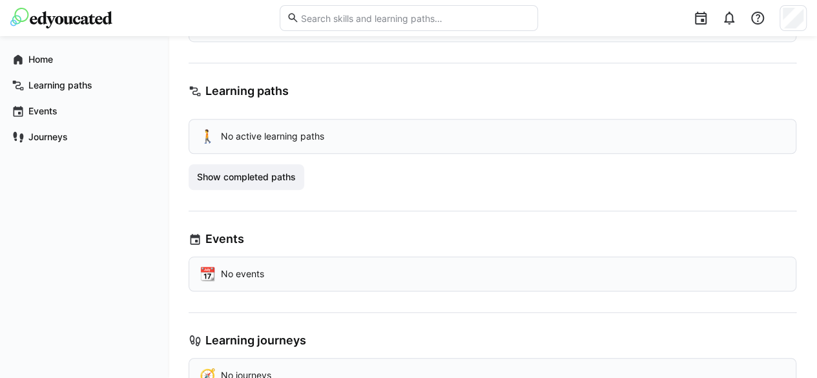
scroll to position [471, 0]
click at [279, 166] on span "Show completed paths" at bounding box center [247, 176] width 116 height 26
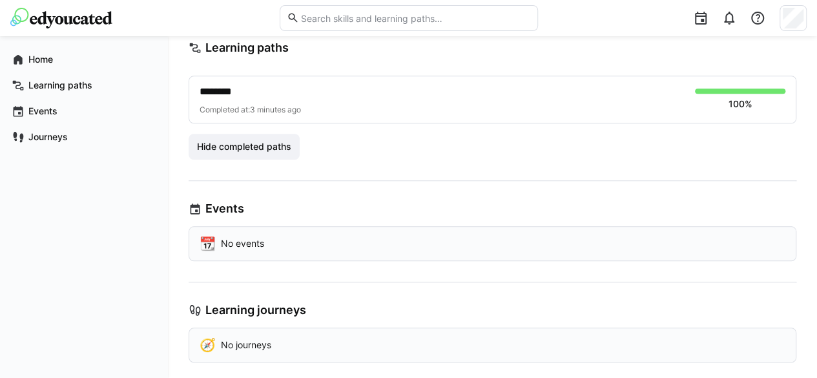
scroll to position [458, 0]
